Goal: Task Accomplishment & Management: Use online tool/utility

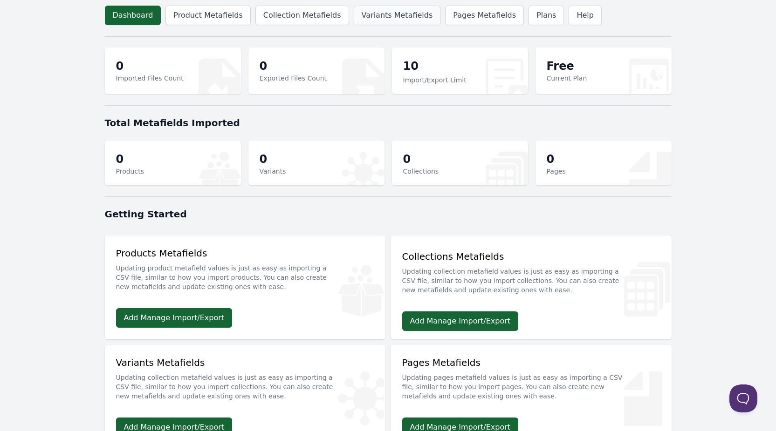
click at [390, 16] on link "Variants Metafields" at bounding box center [397, 16] width 87 height 20
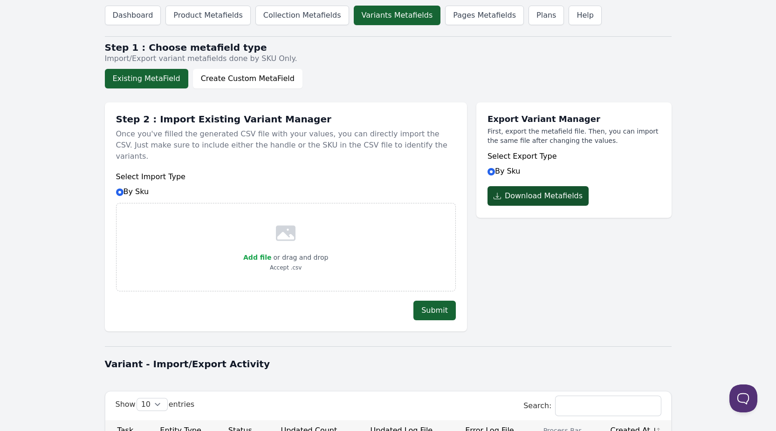
click at [544, 196] on button "Download Metafields" at bounding box center [537, 196] width 101 height 20
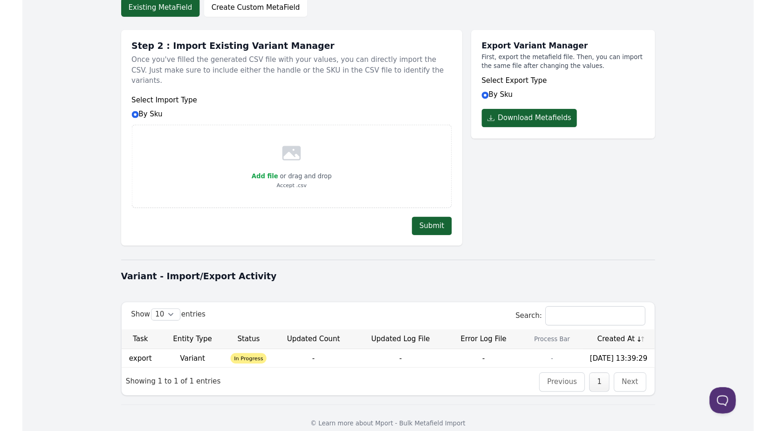
scroll to position [97, 0]
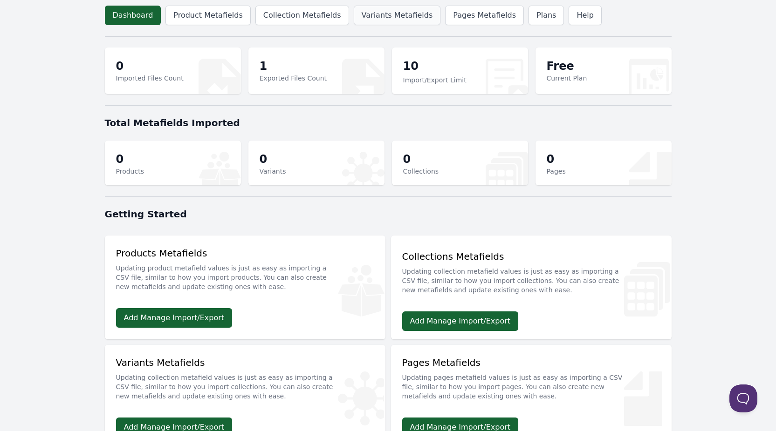
click at [387, 16] on link "Variants Metafields" at bounding box center [397, 16] width 87 height 20
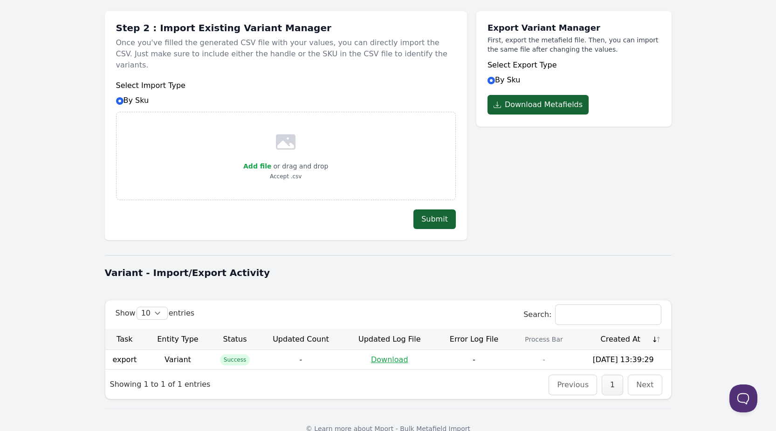
scroll to position [92, 0]
click at [383, 355] on link "Download" at bounding box center [389, 359] width 37 height 9
drag, startPoint x: 359, startPoint y: 265, endPoint x: 591, endPoint y: 238, distance: 234.1
click at [359, 266] on h1 "Variant - Import/Export Activity" at bounding box center [388, 272] width 567 height 13
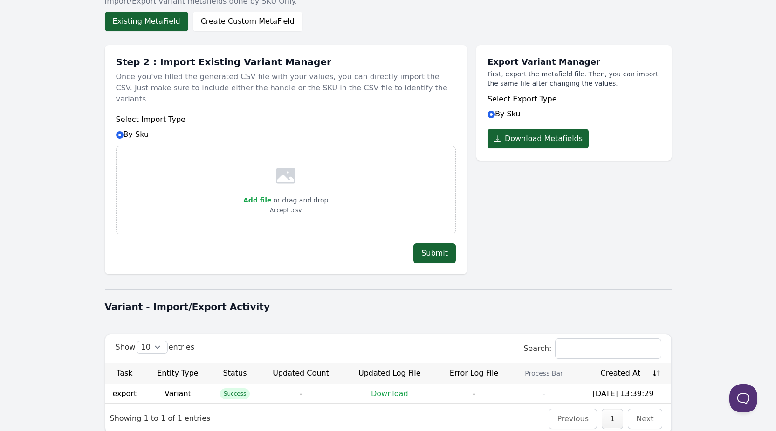
scroll to position [0, 0]
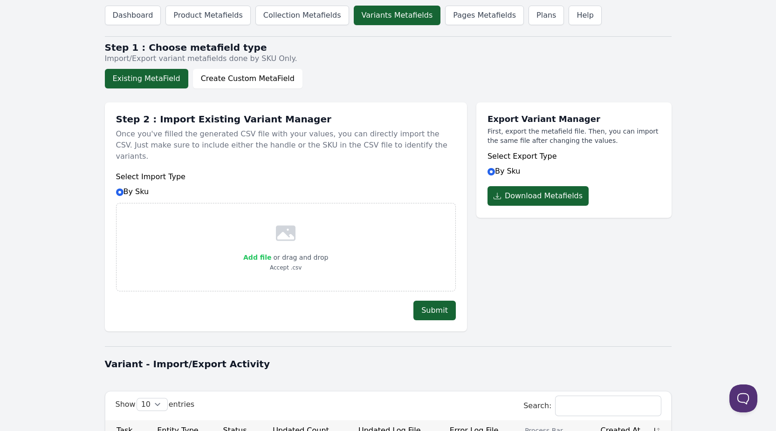
click at [262, 254] on span "Add file" at bounding box center [257, 257] width 28 height 7
click at [271, 252] on input "Add file" at bounding box center [271, 252] width 0 height 0
type input "C:\fakepath\product_variant_metafields2025-09-04_13-43-23.csv"
click at [424, 303] on button "Submit" at bounding box center [434, 311] width 42 height 20
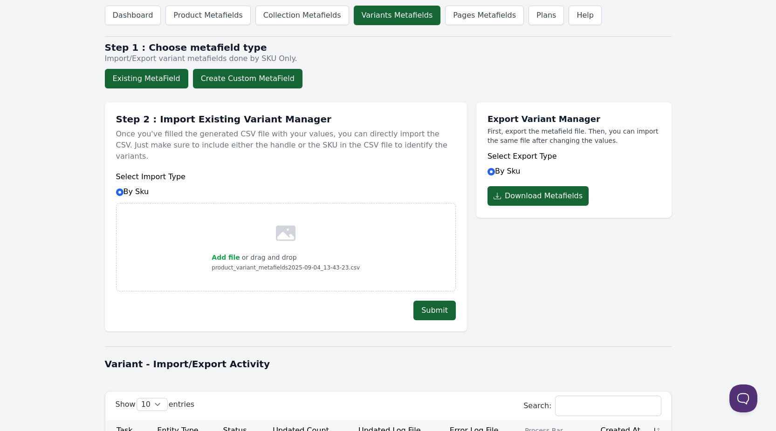
click at [245, 75] on button "Create Custom MetaField" at bounding box center [247, 79] width 109 height 20
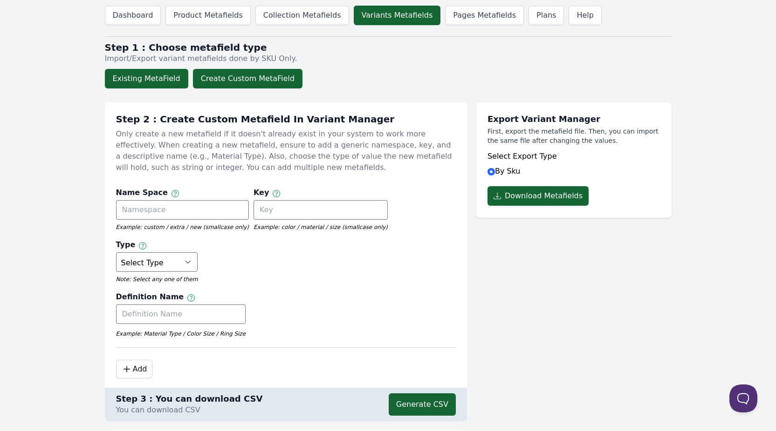
click at [147, 82] on button "Existing MetaField" at bounding box center [146, 79] width 83 height 20
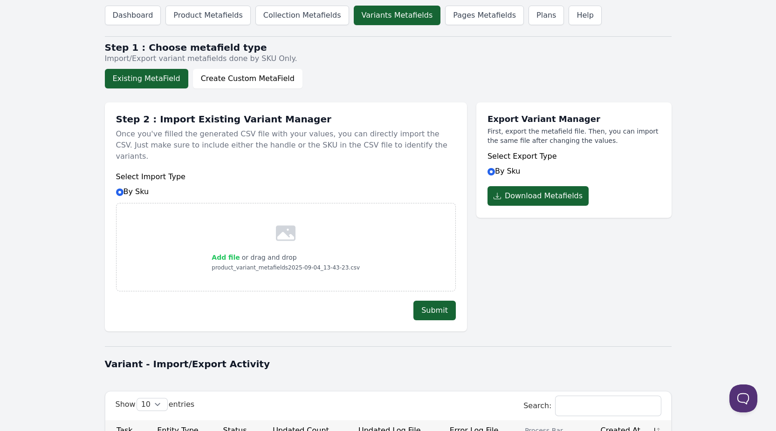
click at [224, 254] on span "Add file" at bounding box center [226, 257] width 28 height 7
click at [239, 252] on input "Add file" at bounding box center [239, 252] width 0 height 0
click at [431, 301] on button "Submit" at bounding box center [434, 311] width 42 height 20
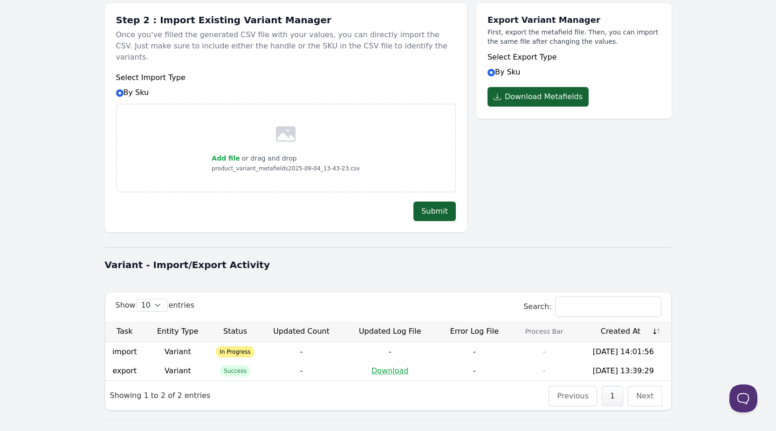
scroll to position [116, 0]
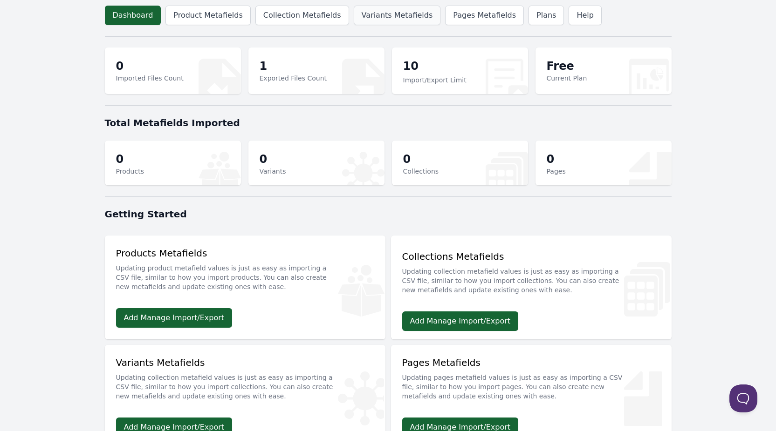
click at [382, 19] on link "Variants Metafields" at bounding box center [397, 16] width 87 height 20
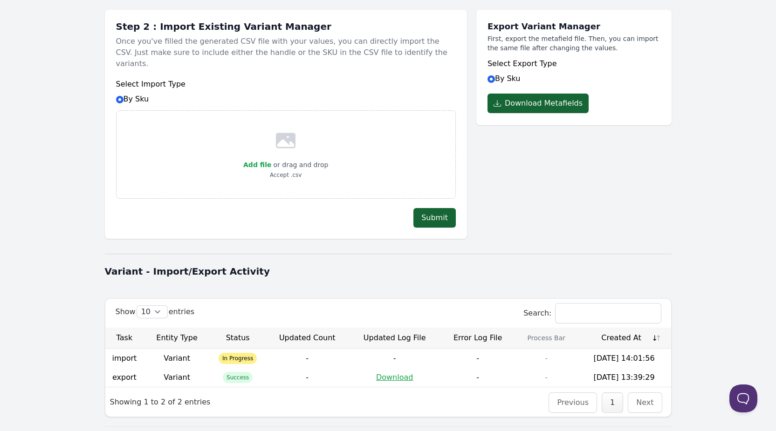
scroll to position [93, 0]
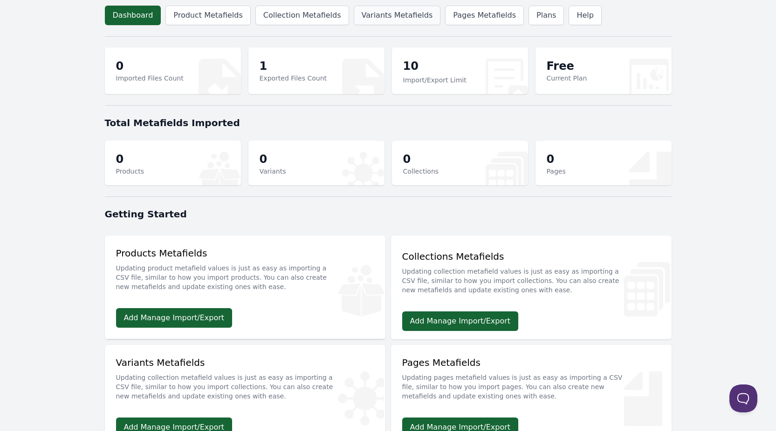
click at [367, 20] on link "Variants Metafields" at bounding box center [397, 16] width 87 height 20
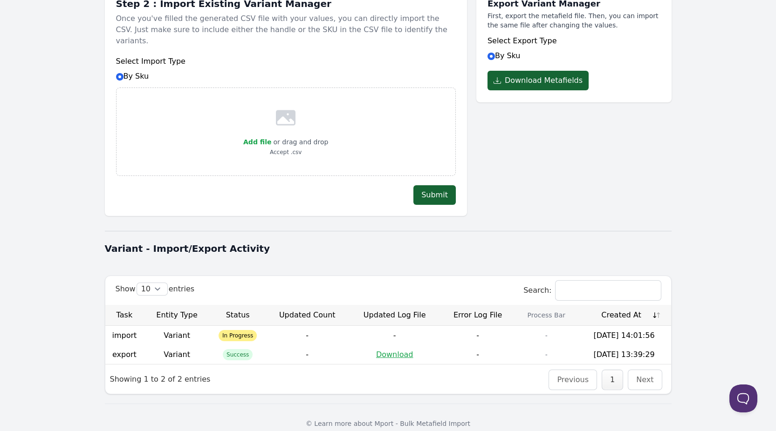
scroll to position [116, 0]
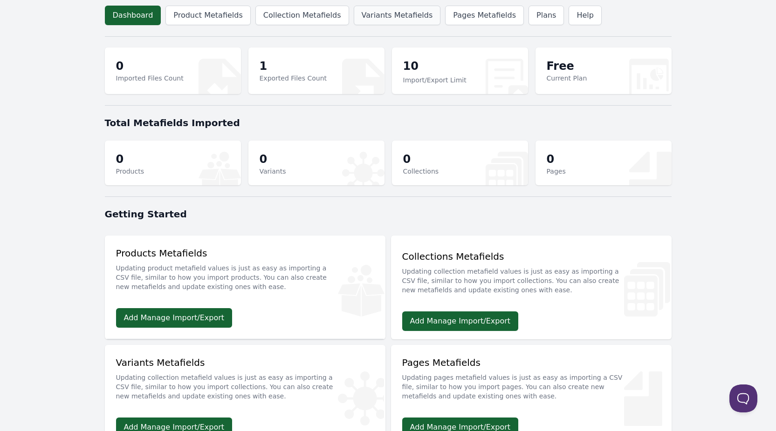
click at [390, 24] on link "Variants Metafields" at bounding box center [397, 16] width 87 height 20
click at [377, 5] on header "Dashboard Product Metafields Collection Metafields Variants Metafields Pages Me…" at bounding box center [388, 15] width 567 height 31
click at [376, 30] on header "Dashboard Product Metafields Collection Metafields Variants Metafields Pages Me…" at bounding box center [388, 15] width 567 height 31
click at [377, 11] on link "Variants Metafields" at bounding box center [397, 16] width 87 height 20
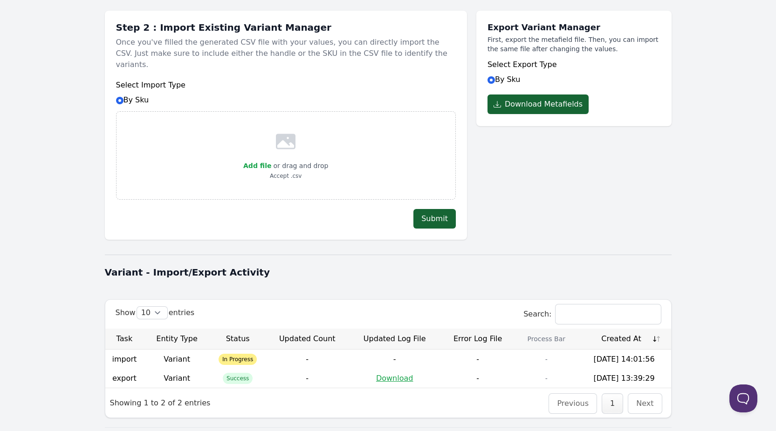
scroll to position [92, 0]
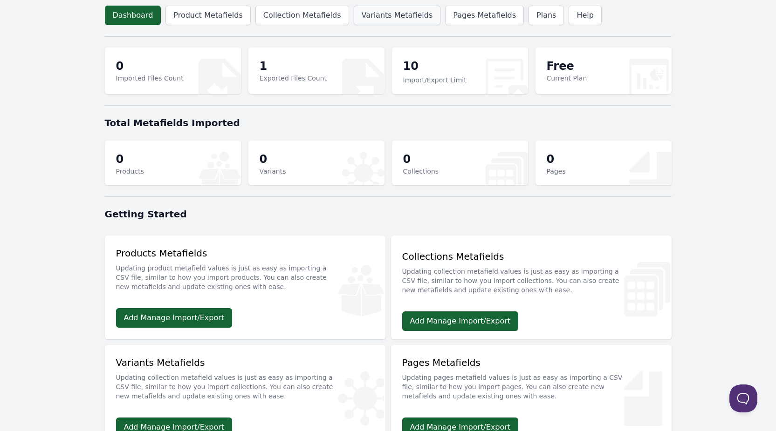
click at [368, 16] on link "Variants Metafields" at bounding box center [397, 16] width 87 height 20
click at [382, 15] on link "Variants Metafields" at bounding box center [397, 16] width 87 height 20
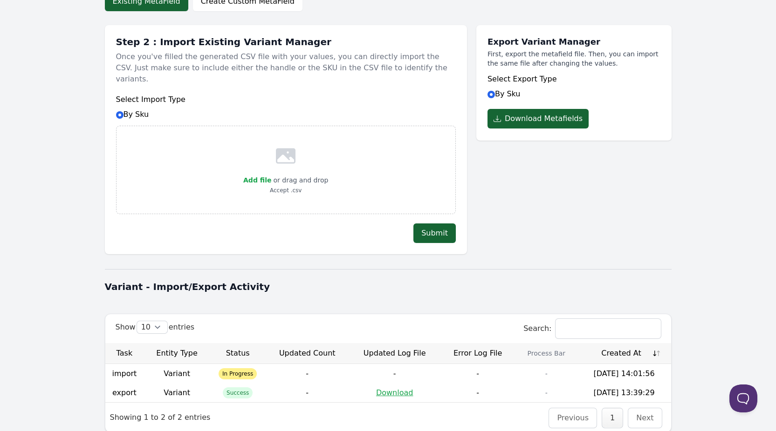
scroll to position [78, 0]
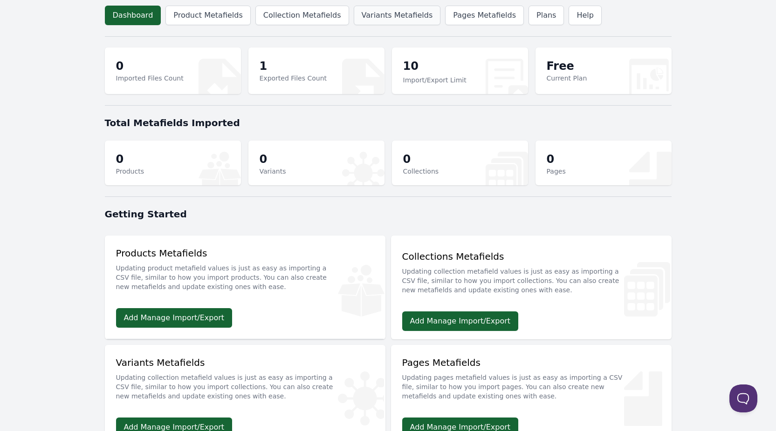
click at [379, 11] on link "Variants Metafields" at bounding box center [397, 16] width 87 height 20
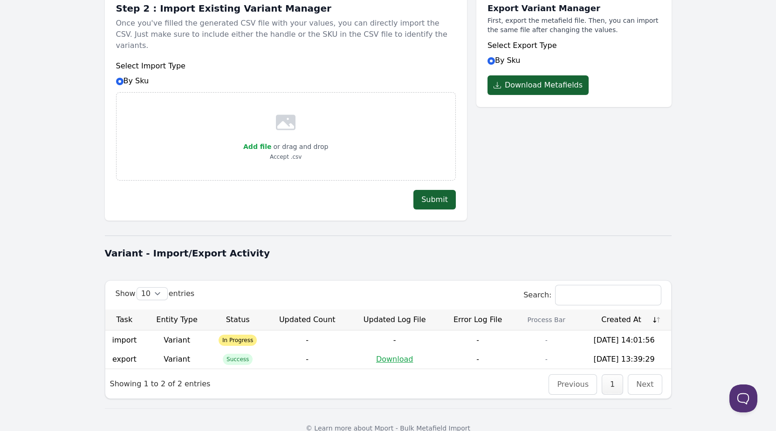
scroll to position [116, 0]
